Goal: Information Seeking & Learning: Learn about a topic

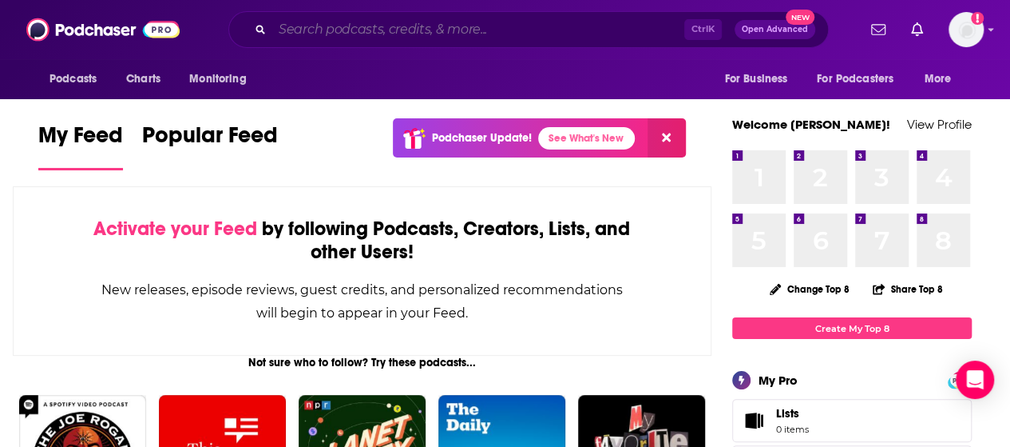
click at [615, 33] on input "Search podcasts, credits, & more..." at bounding box center [478, 30] width 412 height 26
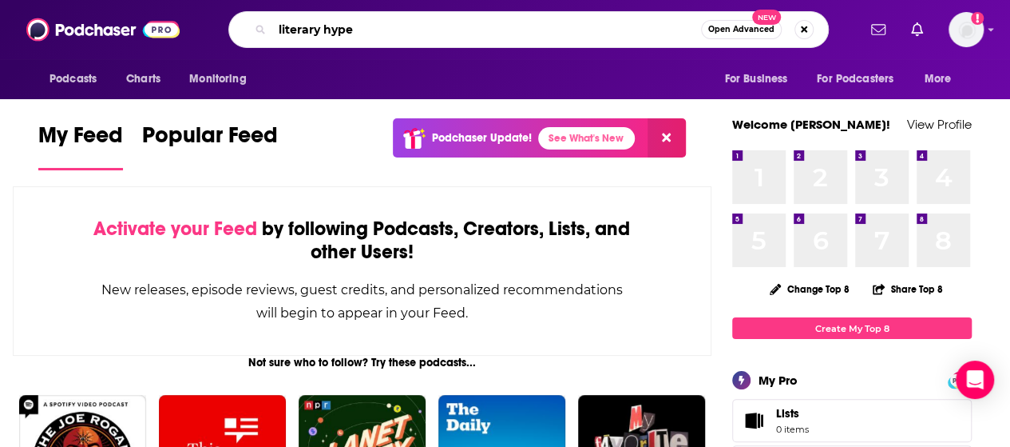
type input "literary hype"
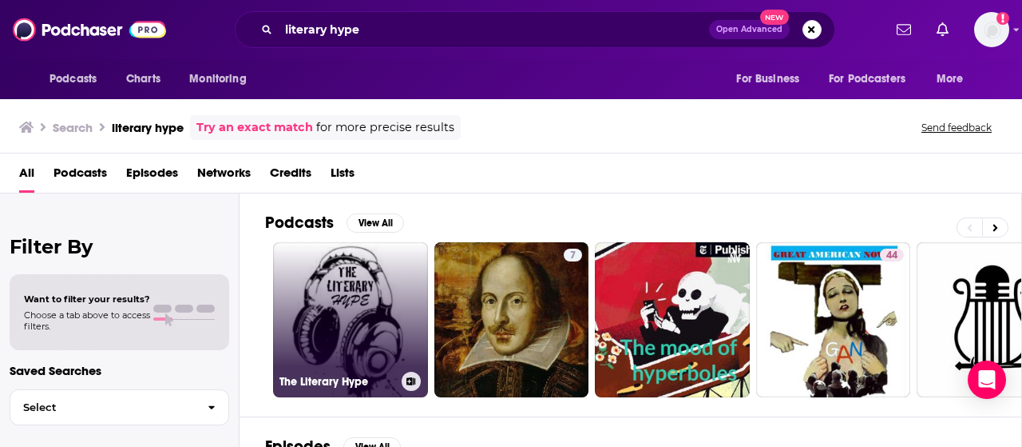
click at [381, 268] on link "The Literary Hype" at bounding box center [350, 319] width 155 height 155
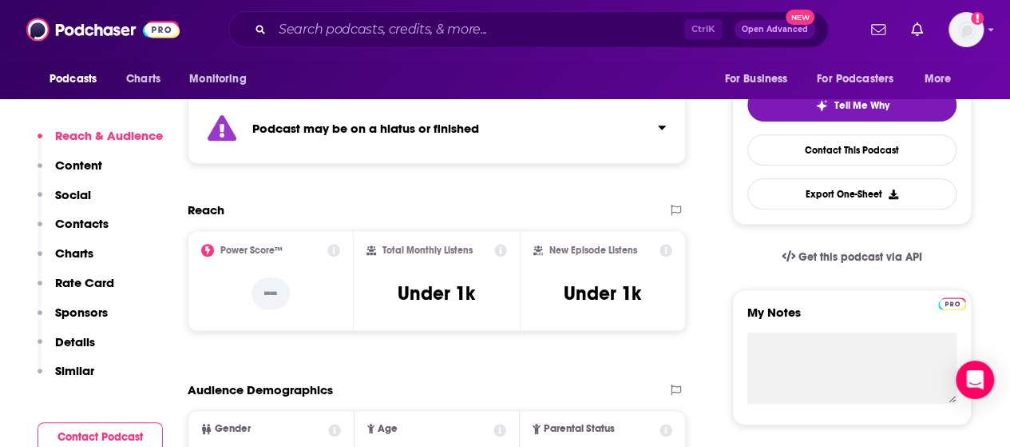
scroll to position [359, 0]
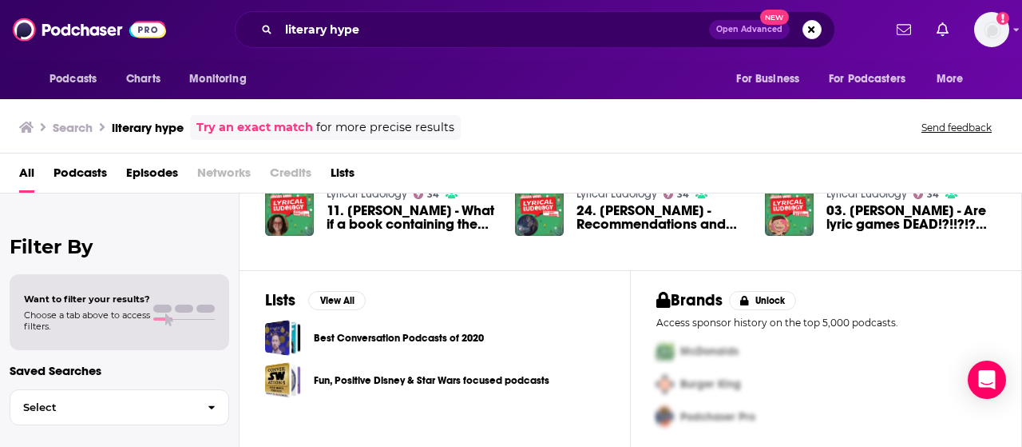
scroll to position [439, 0]
